Goal: Entertainment & Leisure: Browse casually

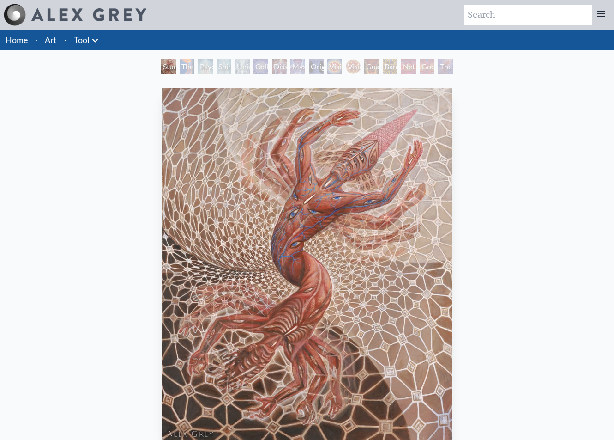
click at [56, 44] on link "Art" at bounding box center [51, 39] width 12 height 13
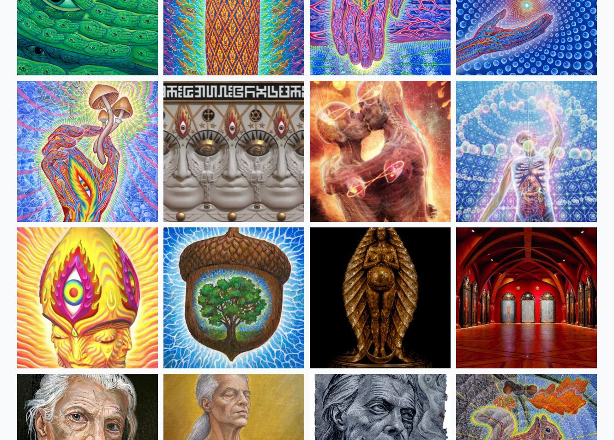
scroll to position [194, 0]
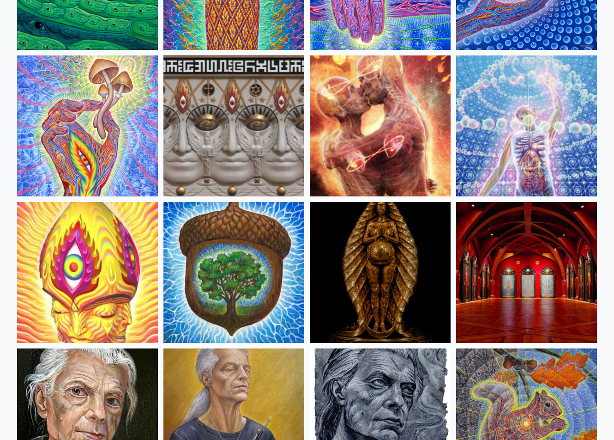
click at [507, 162] on img at bounding box center [526, 125] width 141 height 141
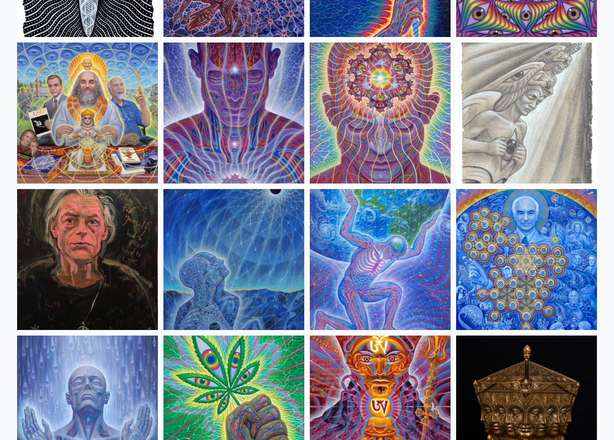
scroll to position [1183, 0]
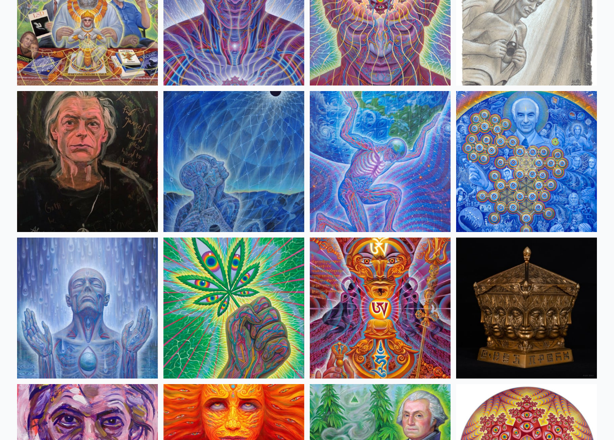
click at [263, 318] on img at bounding box center [233, 307] width 141 height 141
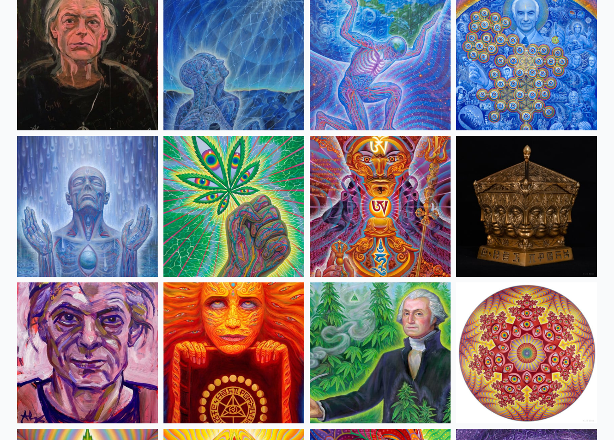
click at [382, 360] on img at bounding box center [380, 352] width 141 height 141
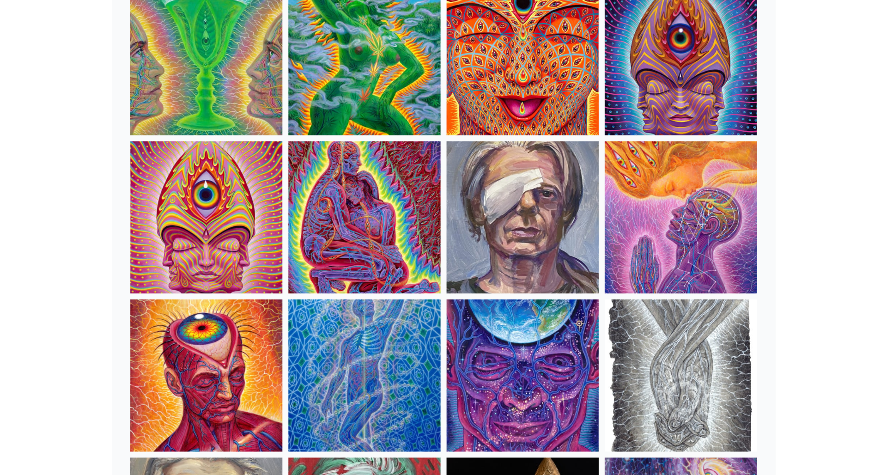
scroll to position [1848, 0]
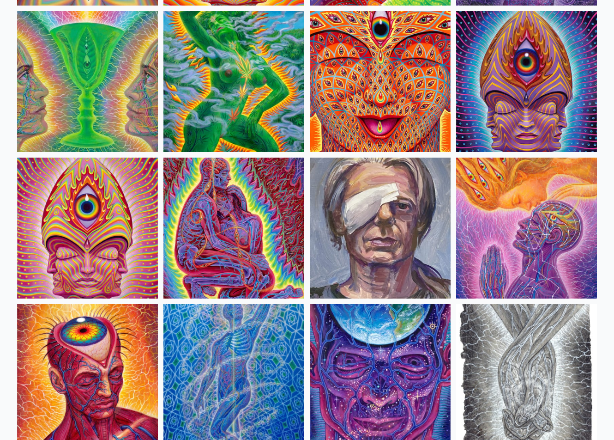
click at [245, 90] on img at bounding box center [233, 81] width 141 height 141
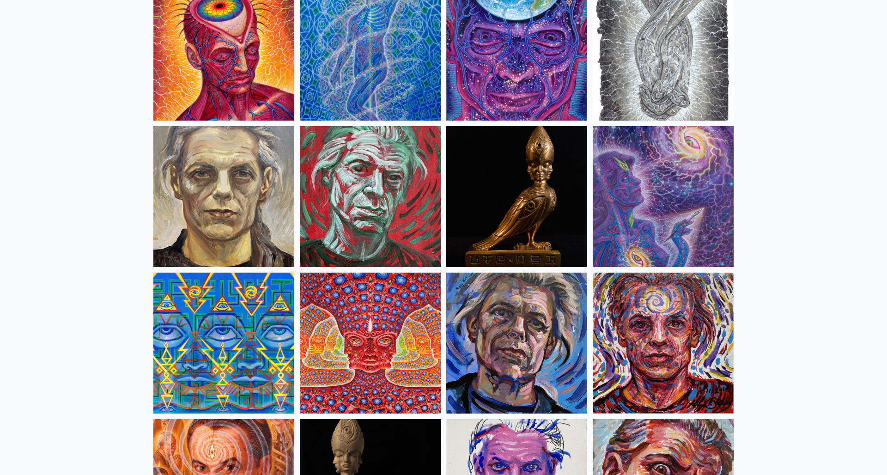
scroll to position [2080, 0]
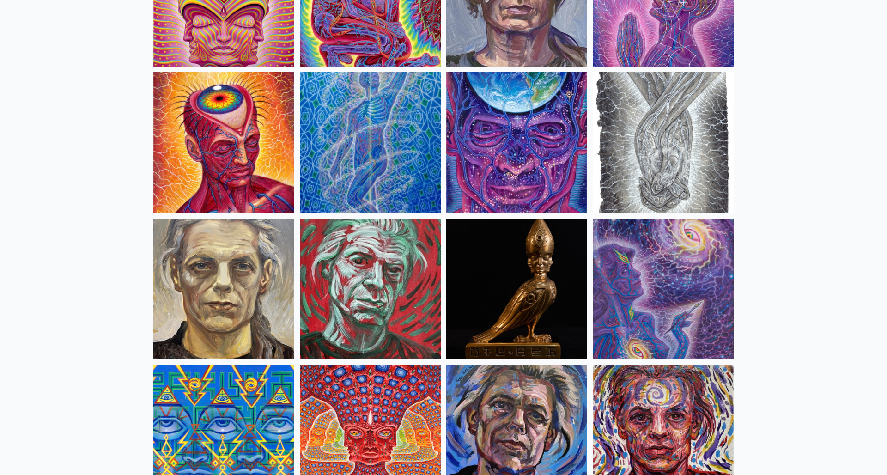
click at [208, 151] on img at bounding box center [223, 142] width 141 height 141
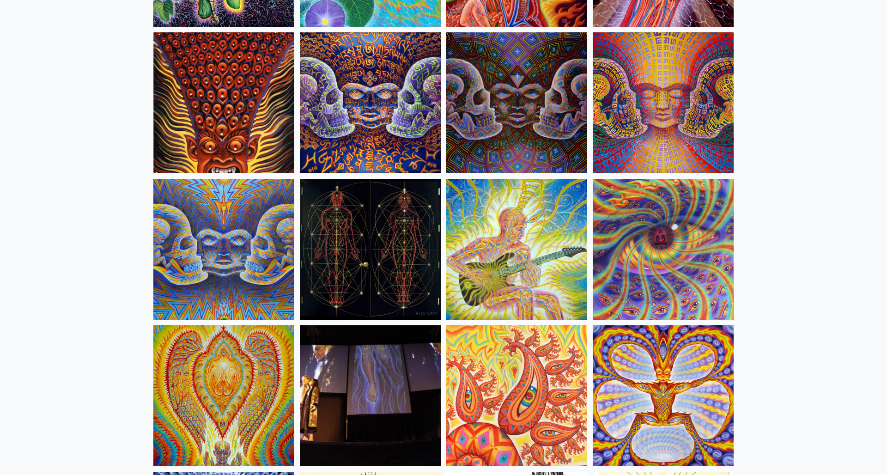
scroll to position [4798, 0]
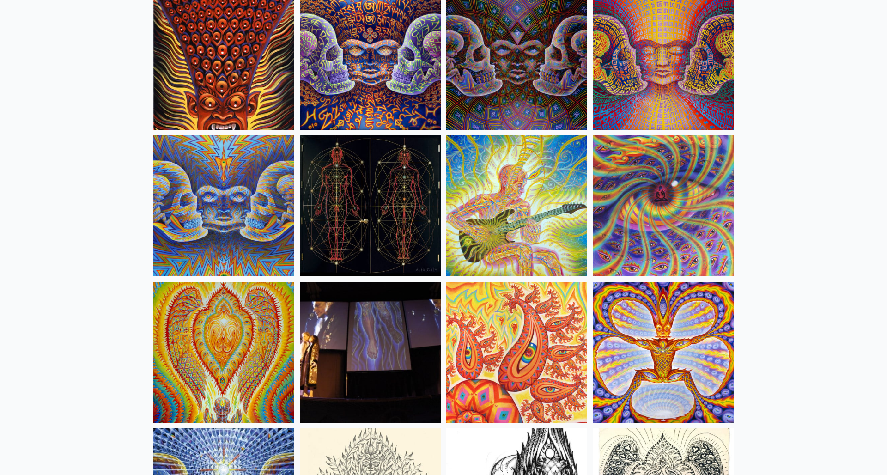
click at [256, 77] on img at bounding box center [223, 59] width 141 height 141
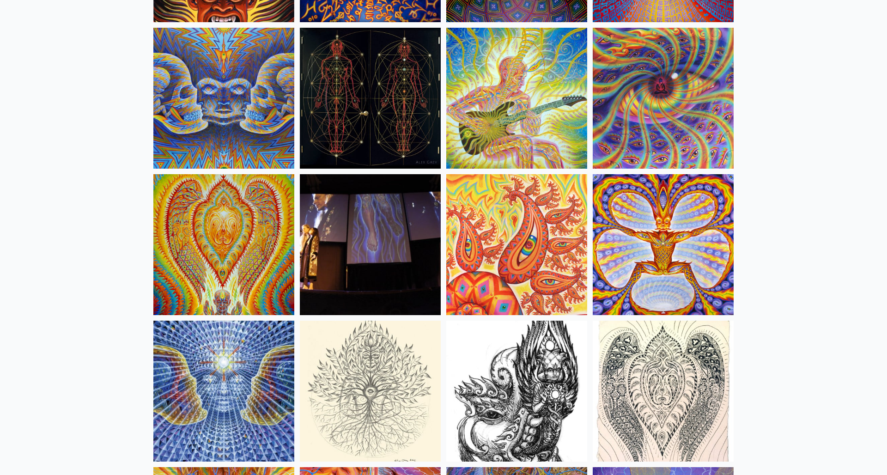
click at [523, 108] on img at bounding box center [516, 98] width 141 height 141
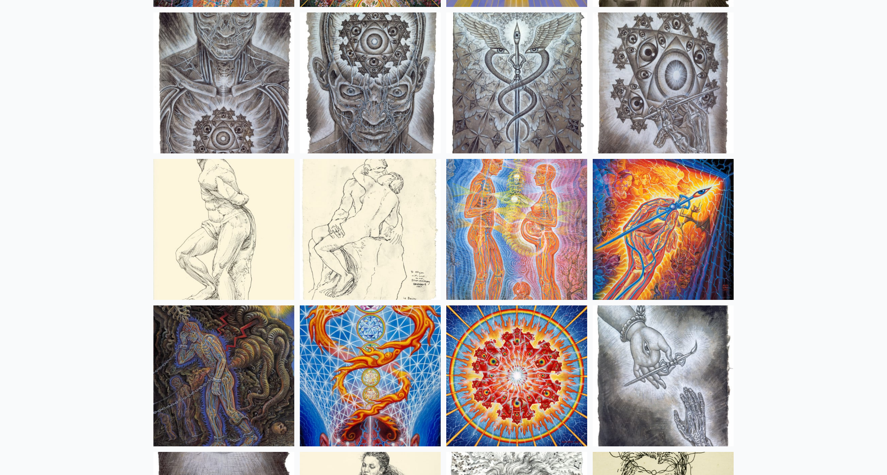
scroll to position [6952, 0]
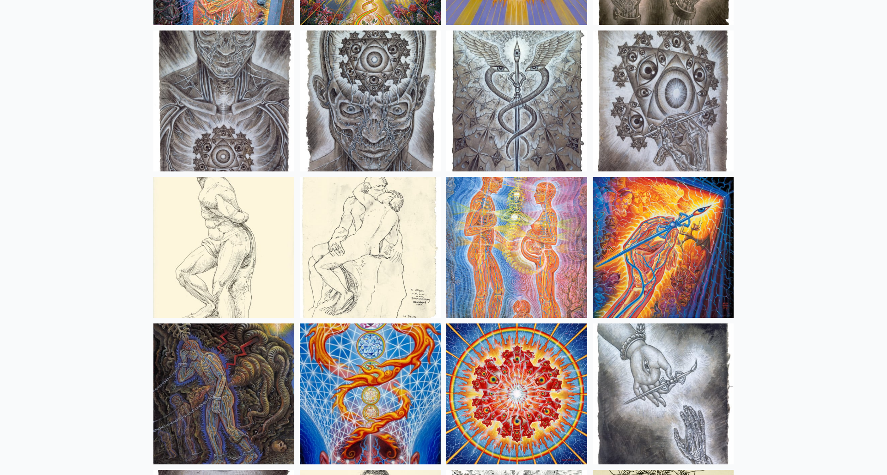
click at [527, 128] on img at bounding box center [516, 100] width 141 height 141
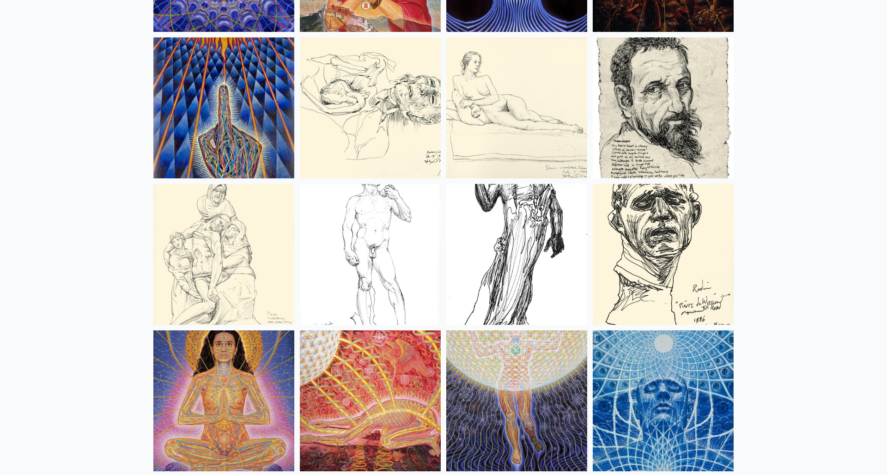
scroll to position [8165, 0]
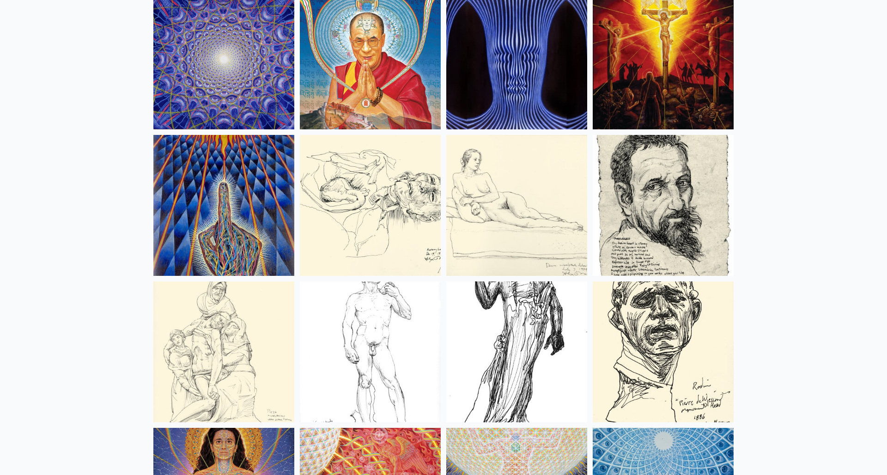
click at [398, 75] on img at bounding box center [370, 58] width 141 height 141
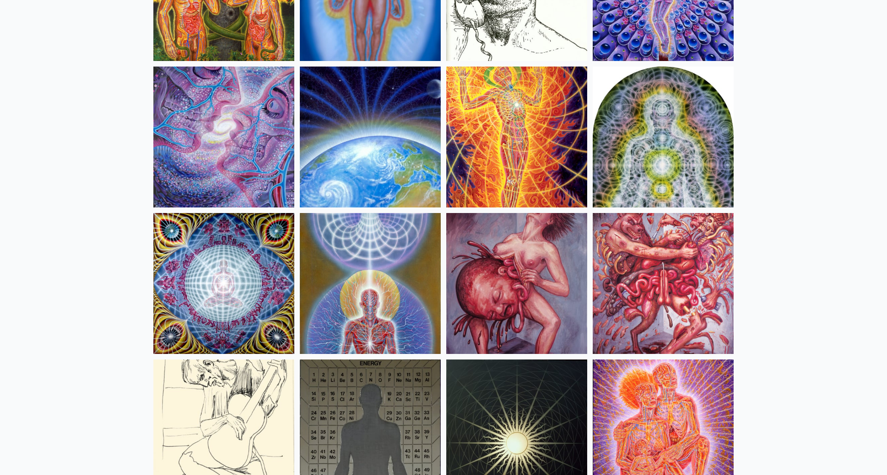
scroll to position [9354, 0]
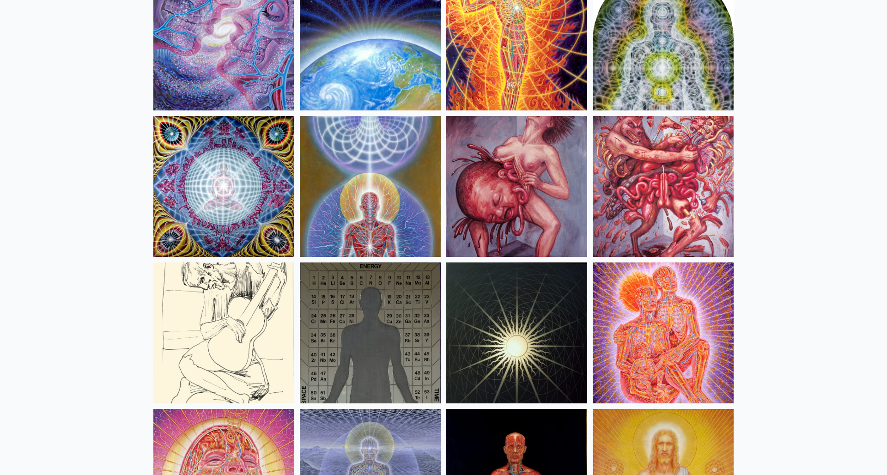
click at [614, 175] on img at bounding box center [662, 186] width 141 height 141
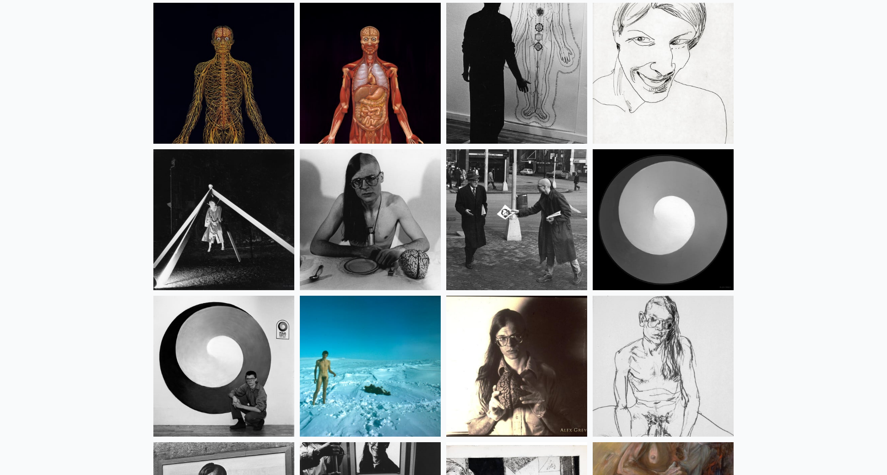
scroll to position [11929, 0]
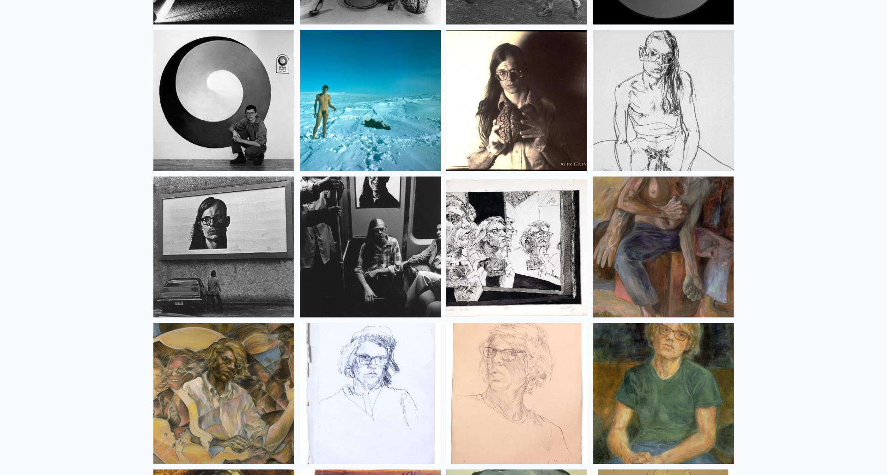
click at [161, 118] on img at bounding box center [223, 100] width 141 height 141
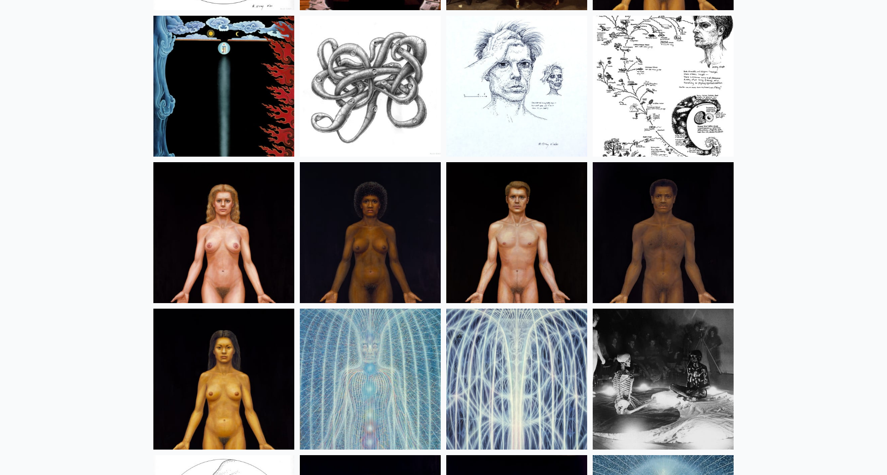
scroll to position [10743, 0]
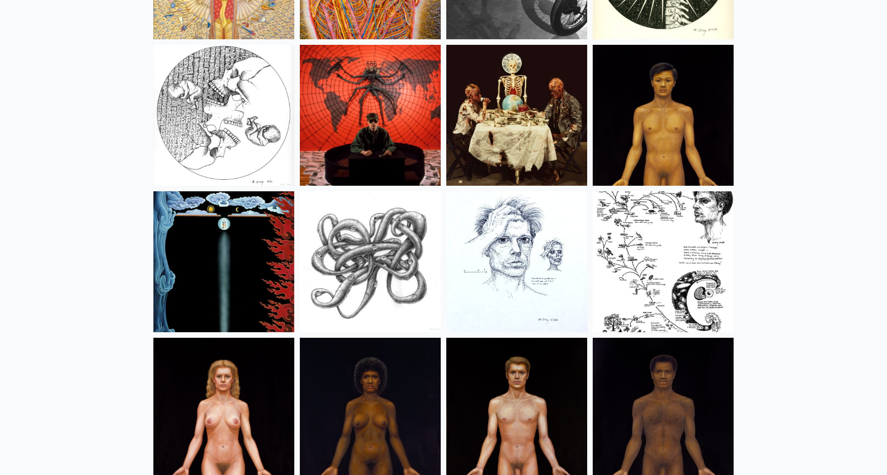
click at [367, 242] on img at bounding box center [370, 261] width 141 height 141
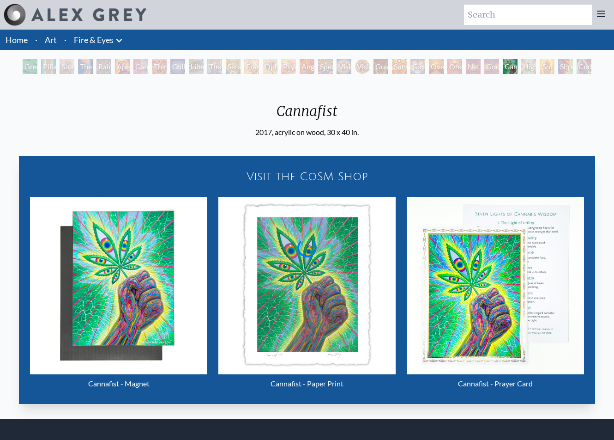
scroll to position [25, 0]
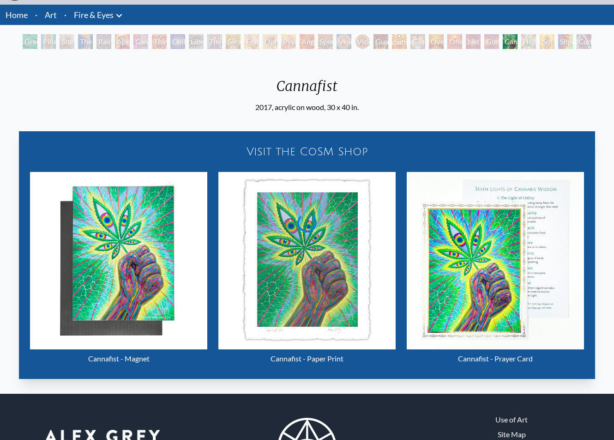
click at [289, 284] on img "27 / 31" at bounding box center [306, 260] width 177 height 177
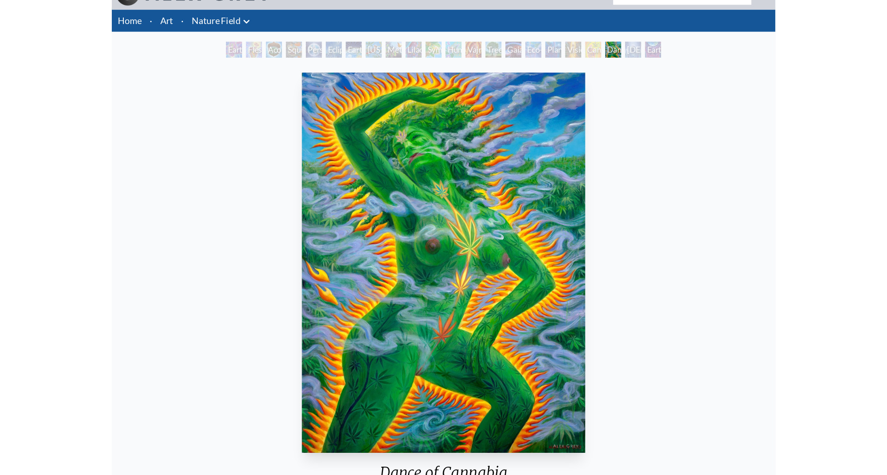
scroll to position [49, 0]
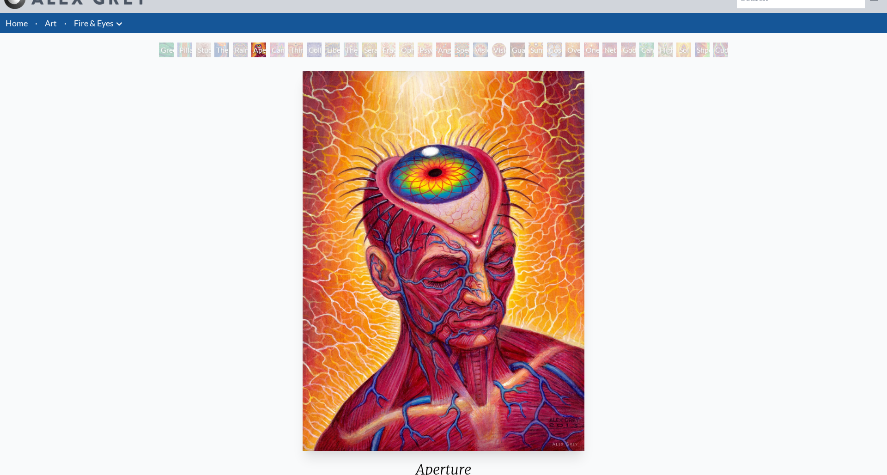
scroll to position [38, 0]
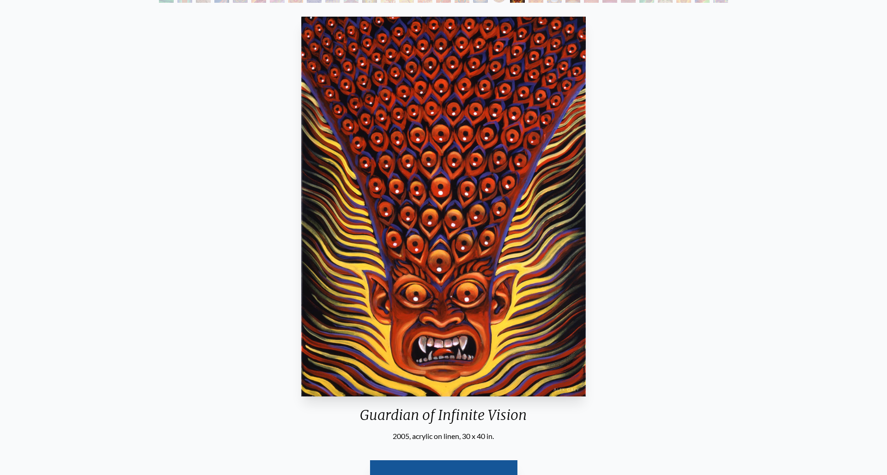
scroll to position [69, 0]
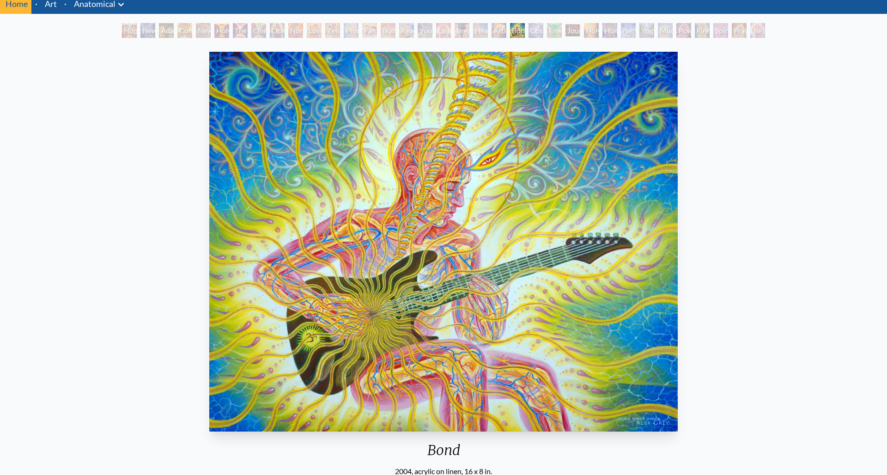
scroll to position [47, 0]
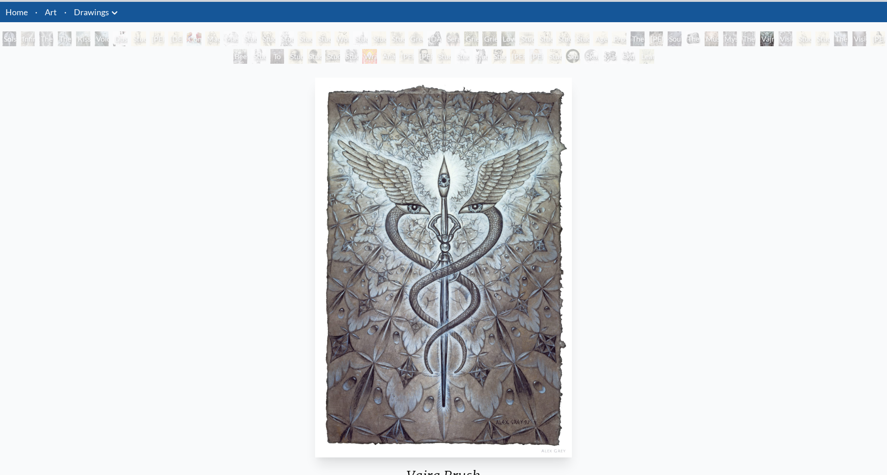
scroll to position [51, 0]
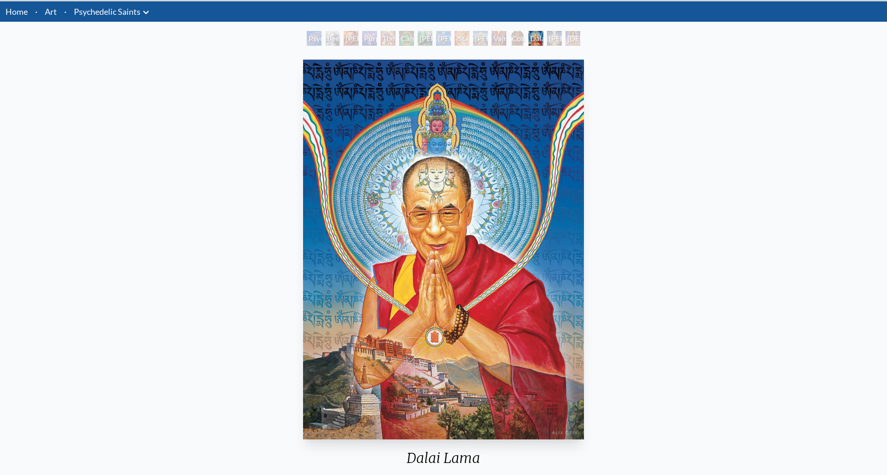
scroll to position [47, 0]
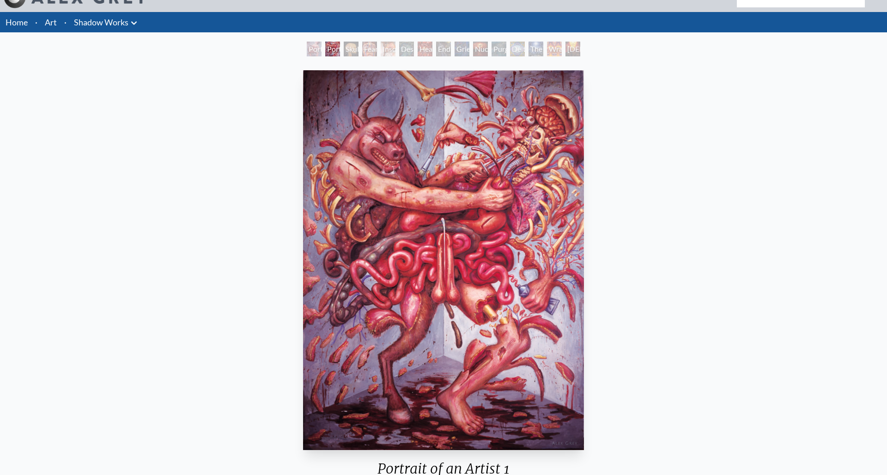
scroll to position [45, 0]
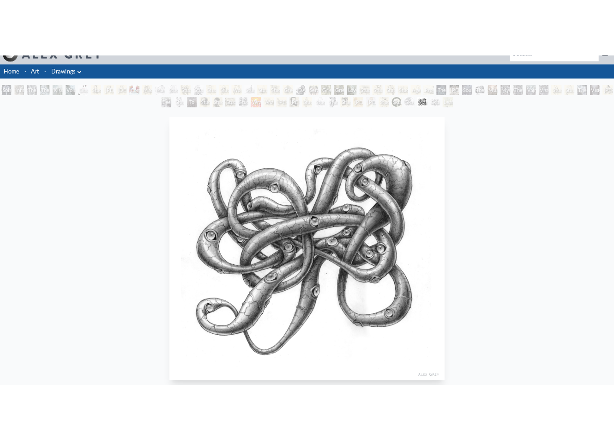
scroll to position [40, 0]
